Goal: Navigation & Orientation: Find specific page/section

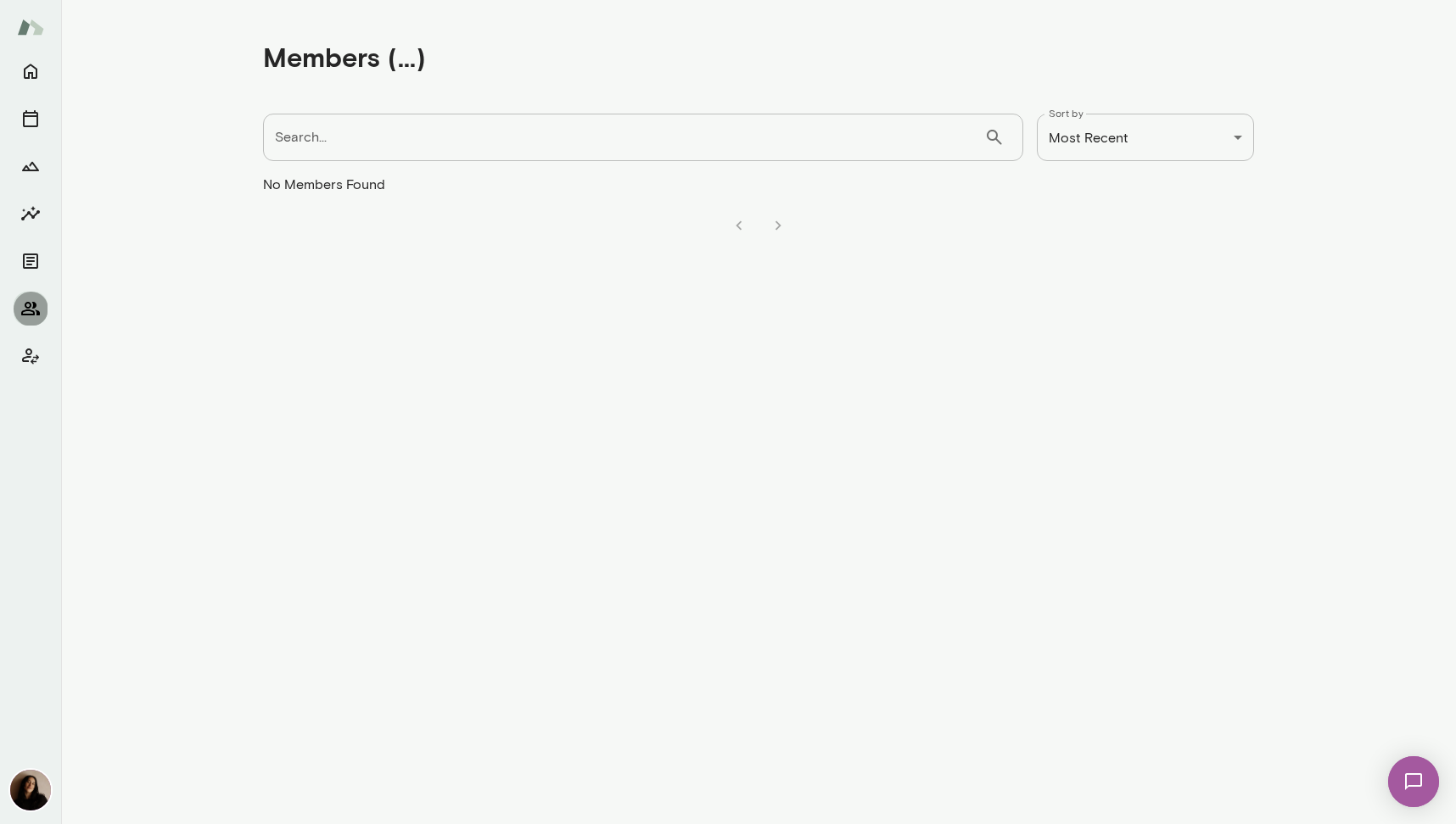
click at [44, 304] on button "Members" at bounding box center [30, 308] width 34 height 34
click at [30, 70] on icon "Home" at bounding box center [30, 71] width 20 height 20
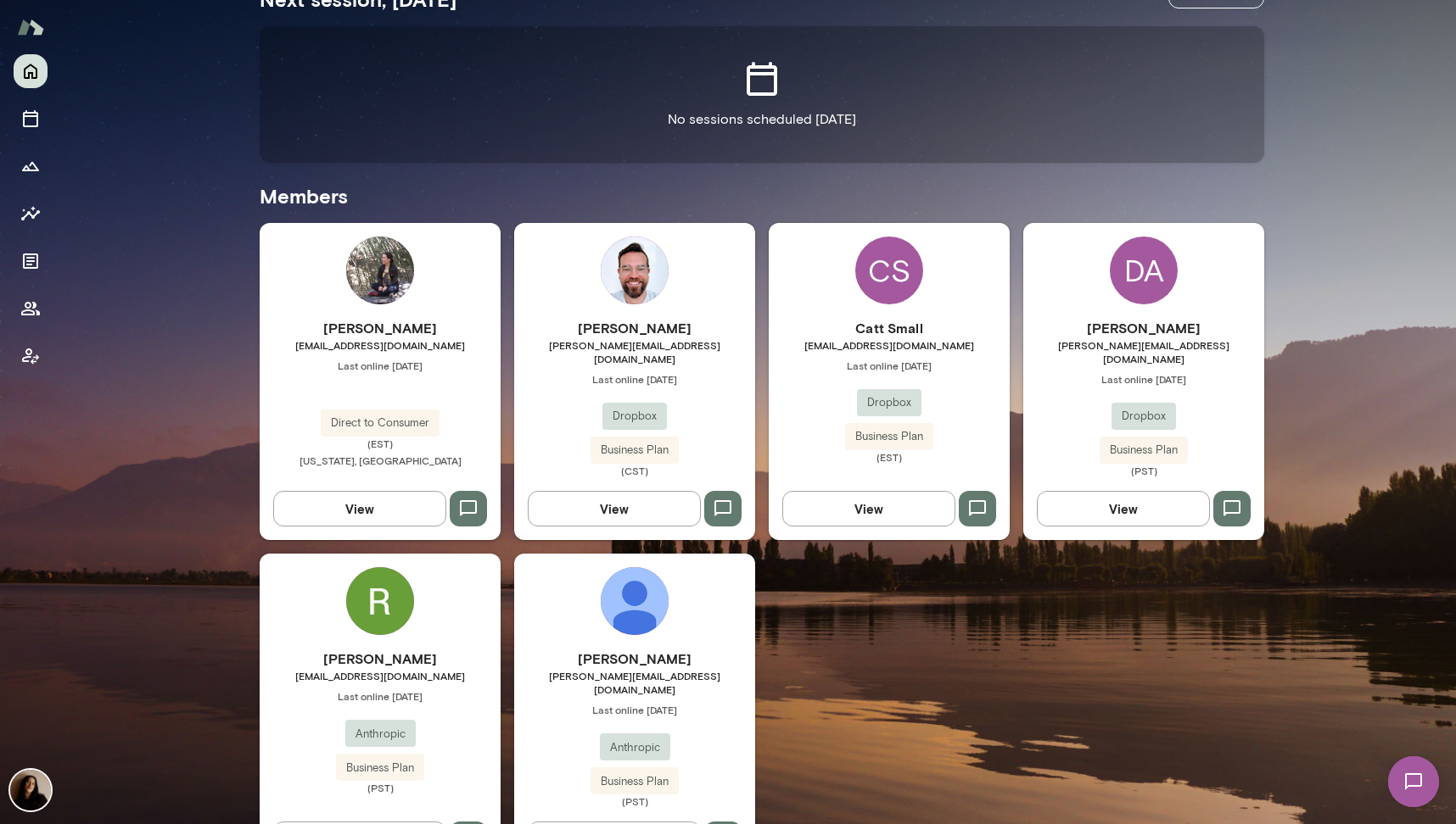
scroll to position [393, 0]
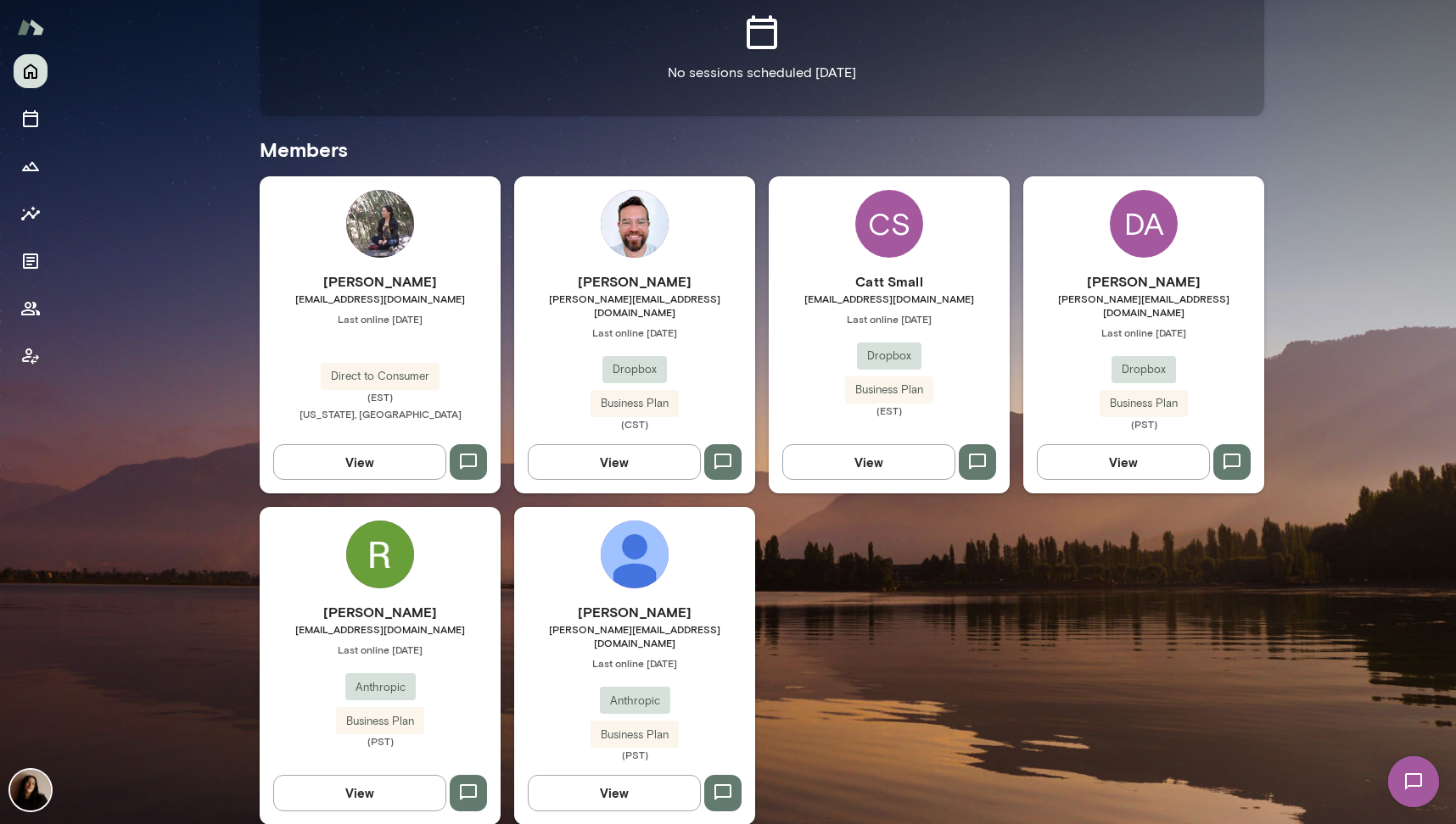
click at [353, 548] on img at bounding box center [381, 555] width 68 height 68
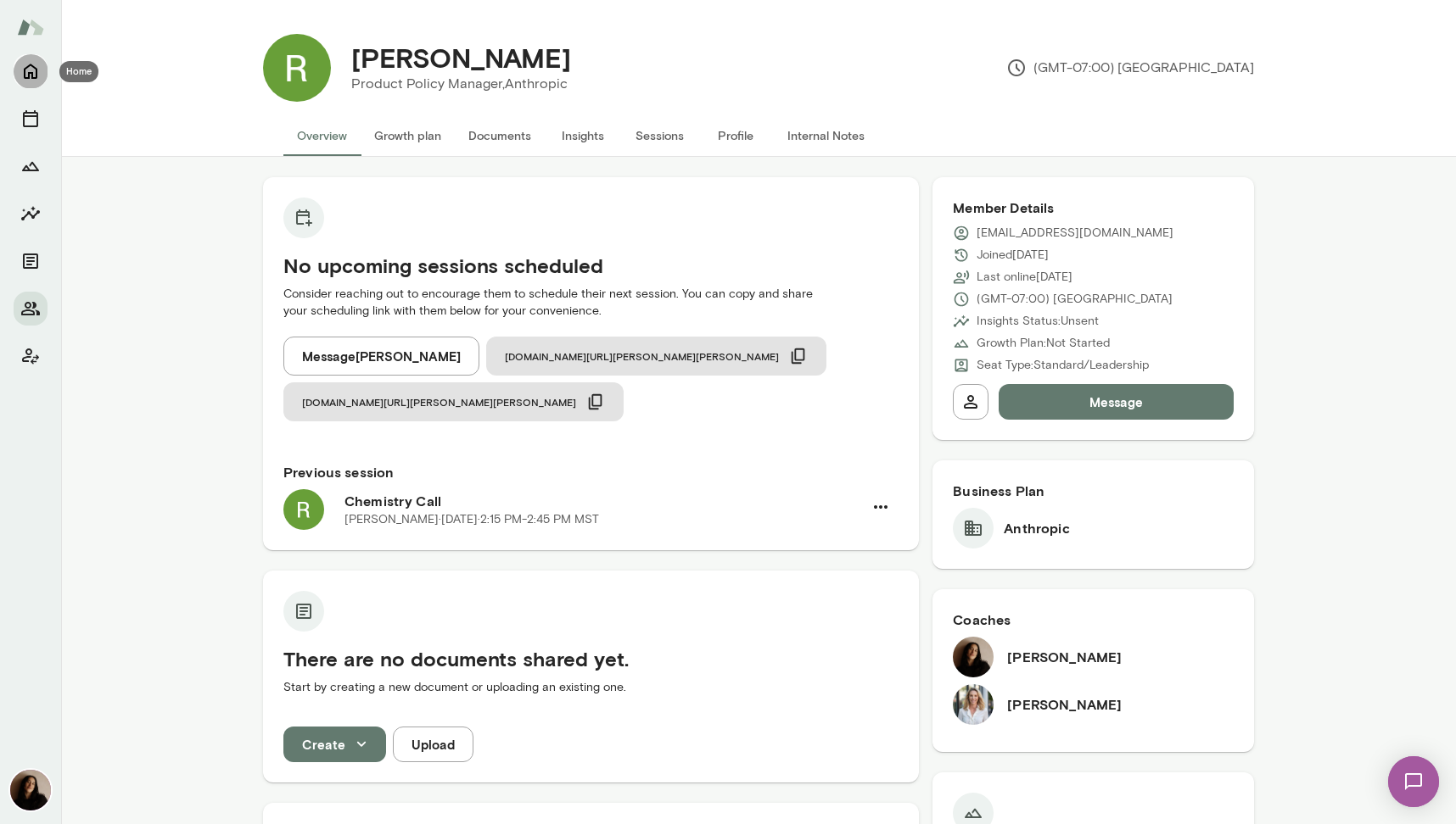
click at [23, 69] on icon "Home" at bounding box center [30, 71] width 20 height 20
